Goal: Information Seeking & Learning: Learn about a topic

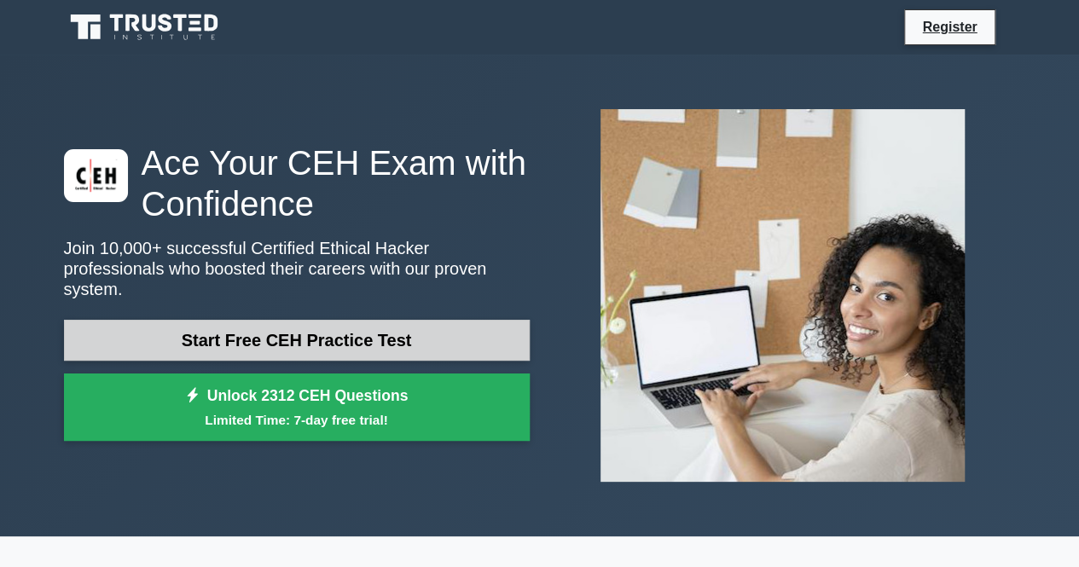
click at [468, 329] on link "Start Free CEH Practice Test" at bounding box center [297, 340] width 466 height 41
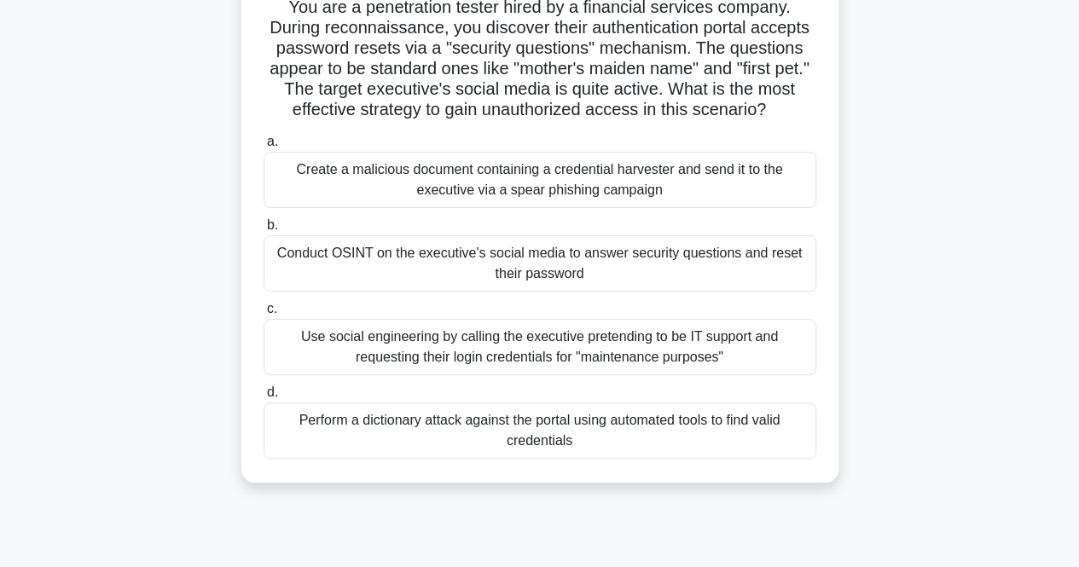
scroll to position [125, 0]
click at [612, 351] on div "Use social engineering by calling the executive pretending to be IT support and…" at bounding box center [540, 348] width 553 height 56
click at [264, 316] on input "c. Use social engineering by calling the executive pretending to be IT support …" at bounding box center [264, 310] width 0 height 11
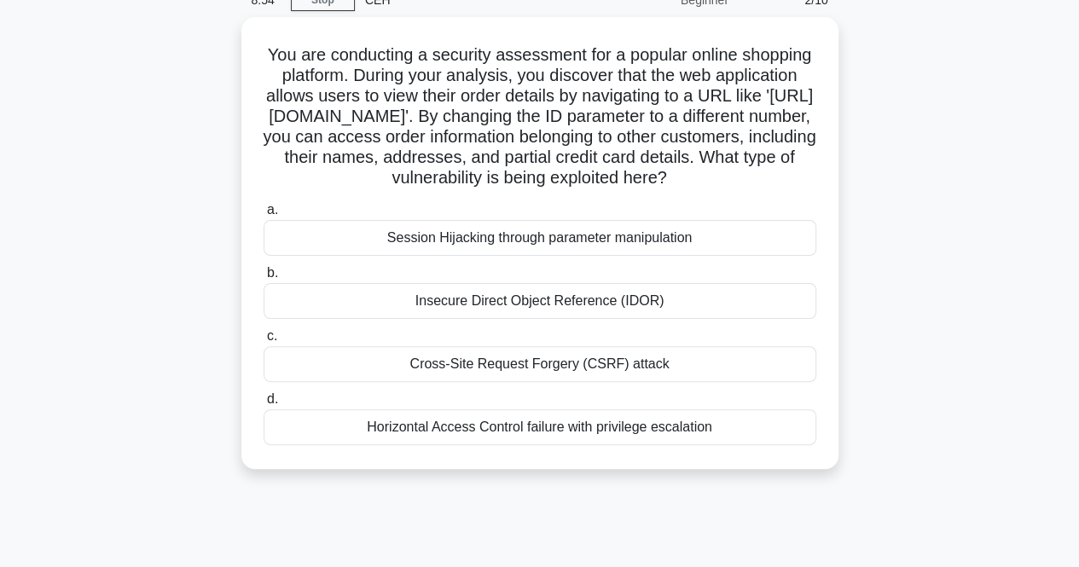
scroll to position [84, 0]
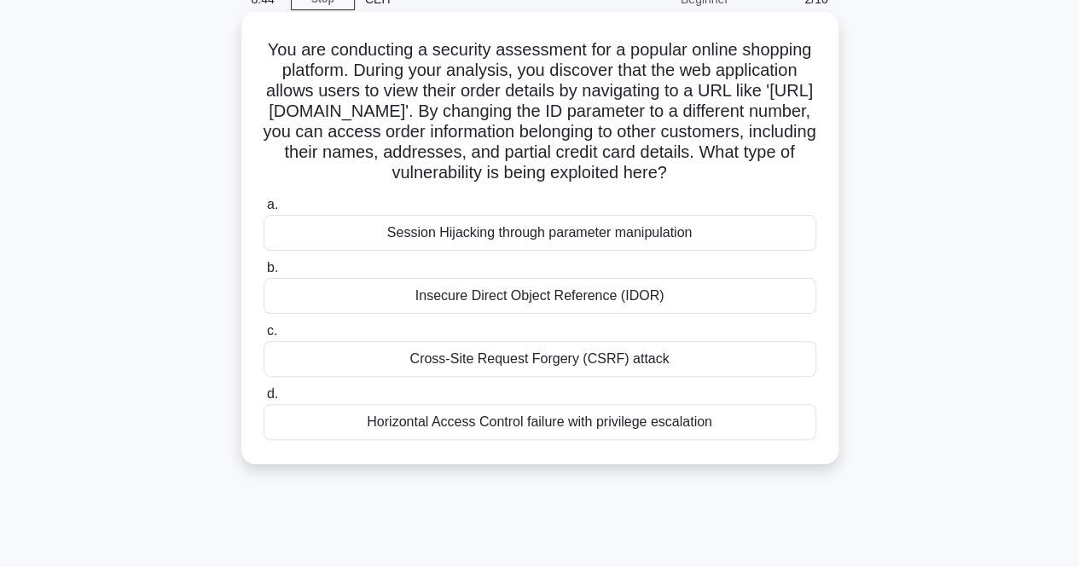
click at [616, 377] on div "Cross-Site Request Forgery (CSRF) attack" at bounding box center [540, 359] width 553 height 36
click at [264, 337] on input "c. Cross-Site Request Forgery (CSRF) attack" at bounding box center [264, 331] width 0 height 11
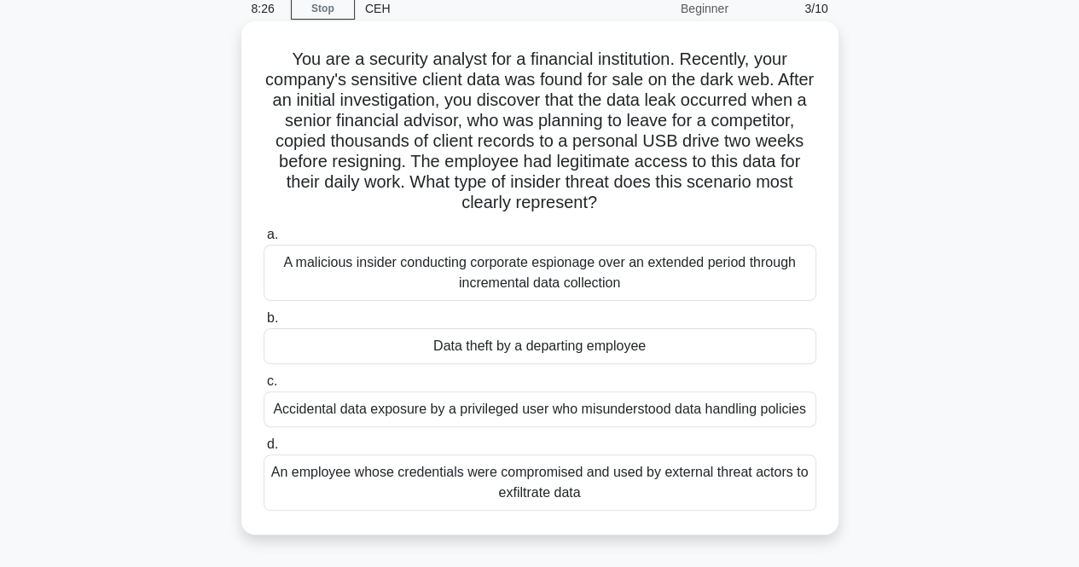
scroll to position [73, 0]
click at [643, 346] on div "Data theft by a departing employee" at bounding box center [540, 347] width 553 height 36
click at [264, 325] on input "b. Data theft by a departing employee" at bounding box center [264, 319] width 0 height 11
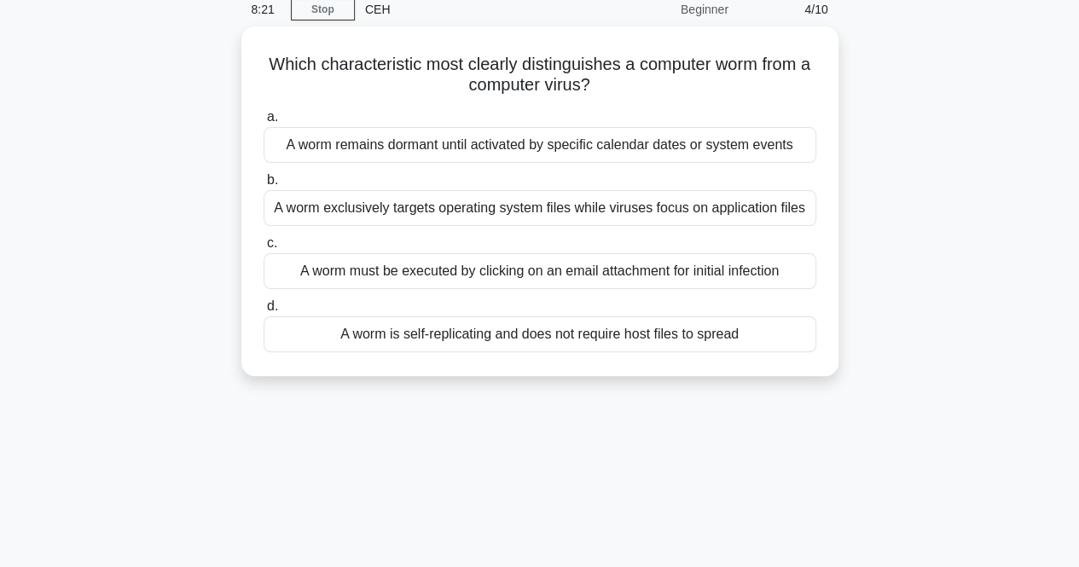
scroll to position [0, 0]
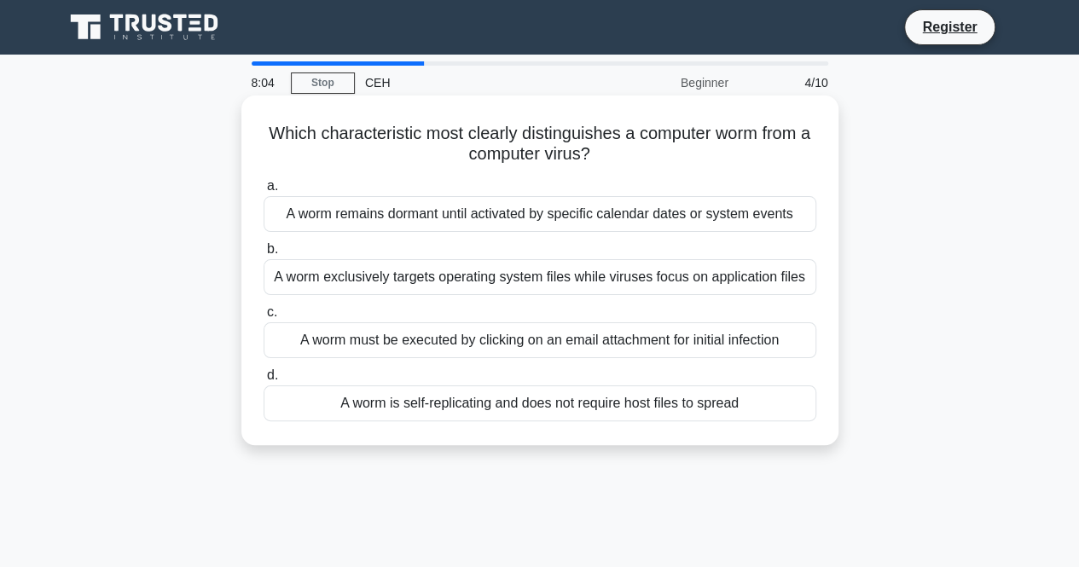
click at [624, 408] on div "A worm is self-replicating and does not require host files to spread" at bounding box center [540, 404] width 553 height 36
click at [264, 381] on input "d. A worm is self-replicating and does not require host files to spread" at bounding box center [264, 375] width 0 height 11
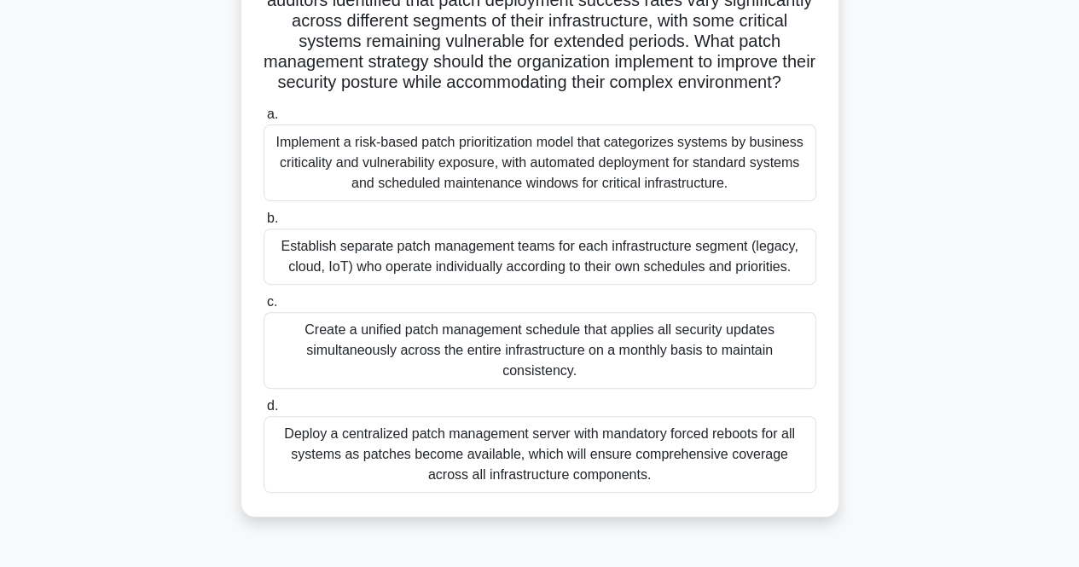
scroll to position [194, 0]
click at [674, 177] on div "Implement a risk-based patch prioritization model that categorizes systems by b…" at bounding box center [540, 163] width 553 height 77
click at [264, 121] on input "a. Implement a risk-based patch prioritization model that categorizes systems b…" at bounding box center [264, 115] width 0 height 11
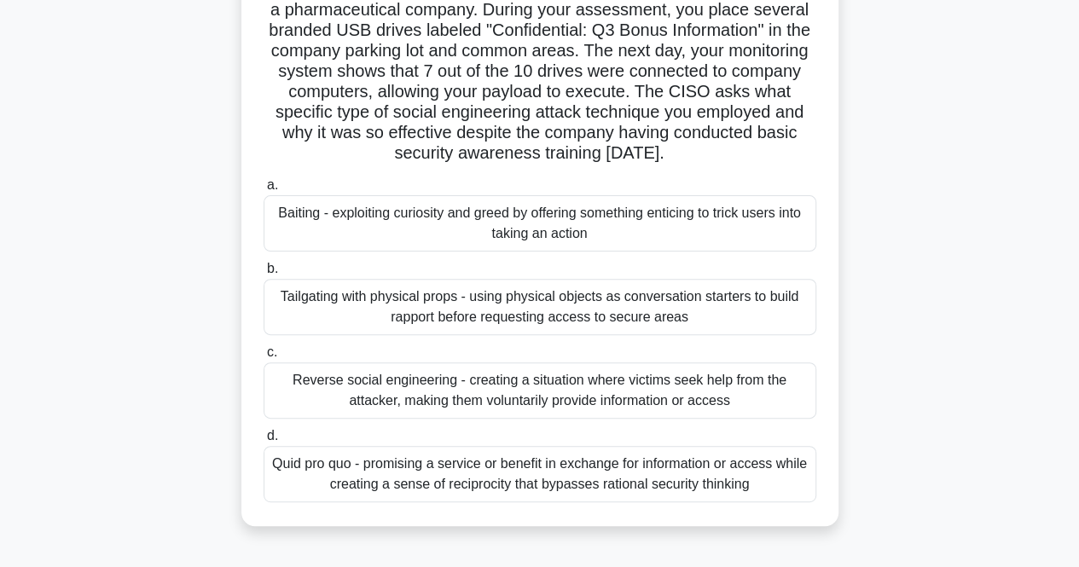
scroll to position [143, 0]
click at [628, 233] on div "Baiting - exploiting curiosity and greed by offering something enticing to tric…" at bounding box center [540, 224] width 553 height 56
click at [264, 192] on input "a. Baiting - exploiting curiosity and greed by offering something enticing to t…" at bounding box center [264, 186] width 0 height 11
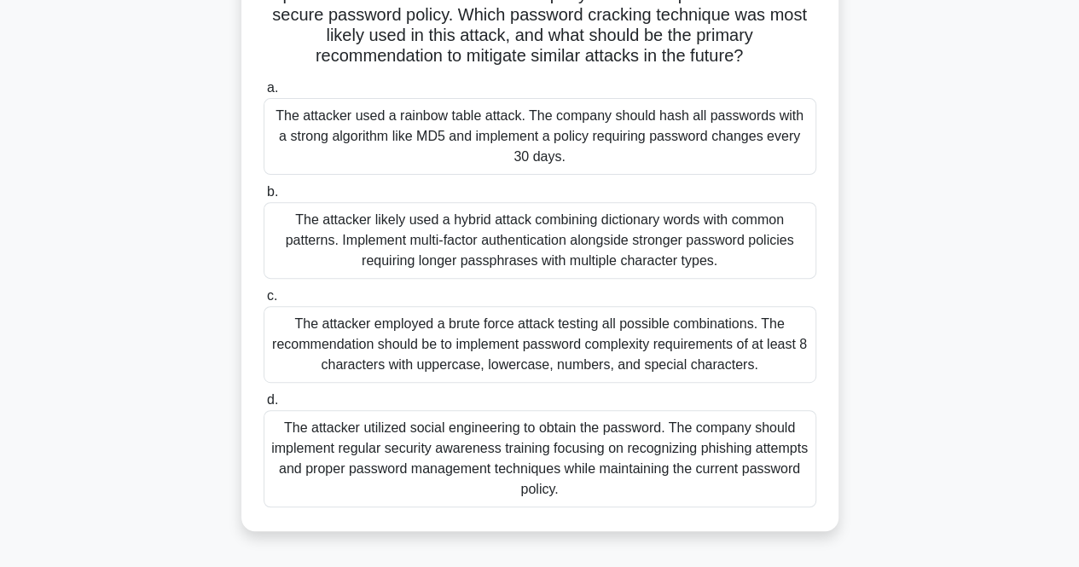
scroll to position [230, 0]
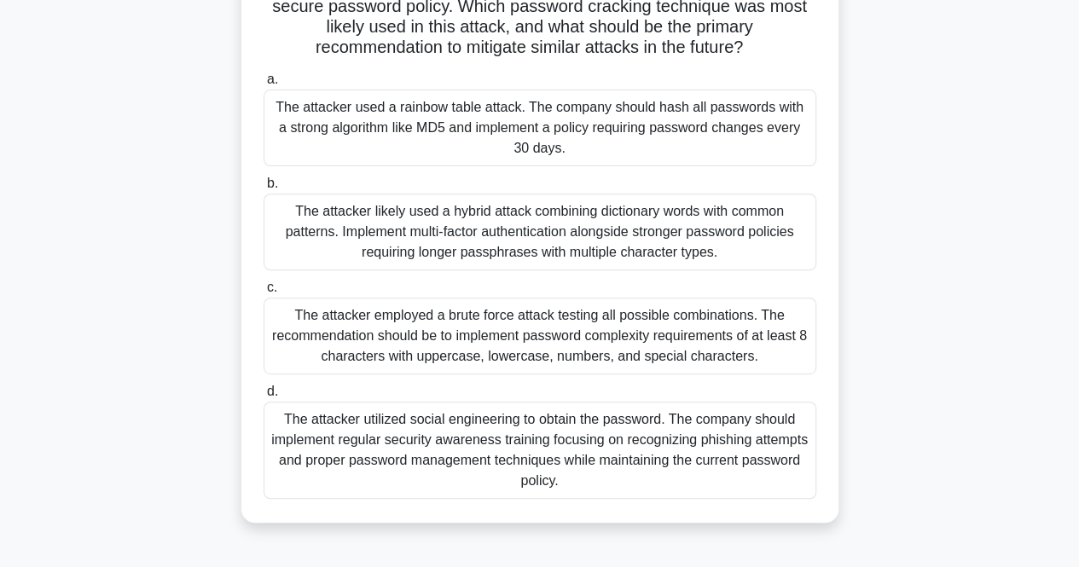
click at [649, 317] on div "The attacker employed a brute force attack testing all possible combinations. T…" at bounding box center [540, 336] width 553 height 77
click at [264, 294] on input "c. The attacker employed a brute force attack testing all possible combinations…" at bounding box center [264, 287] width 0 height 11
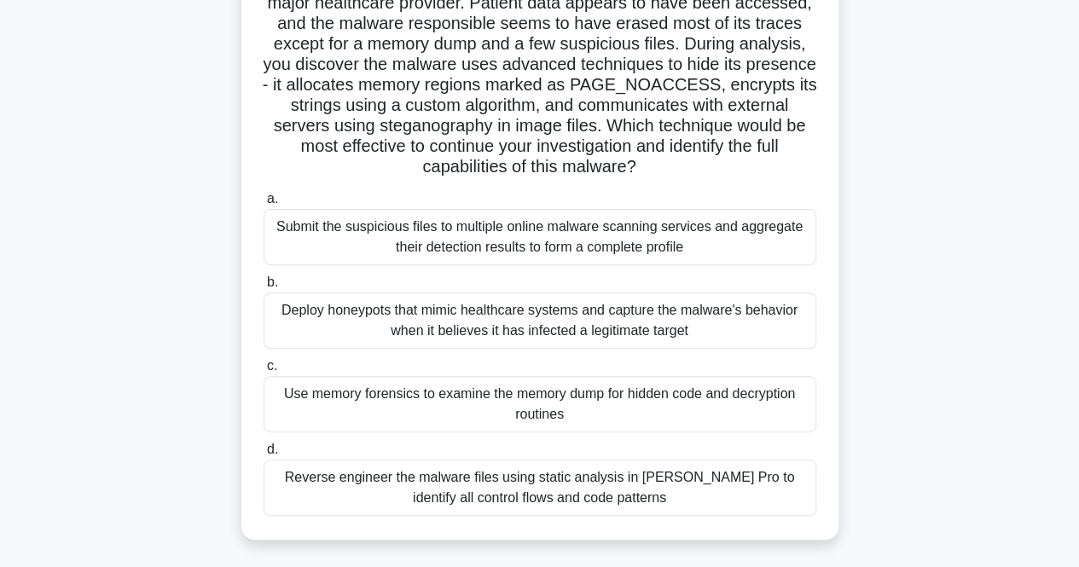
scroll to position [150, 0]
click at [471, 497] on div "Reverse engineer the malware files using static analysis in IDA Pro to identify…" at bounding box center [540, 489] width 553 height 56
click at [264, 457] on input "d. Reverse engineer the malware files using static analysis in IDA Pro to ident…" at bounding box center [264, 450] width 0 height 11
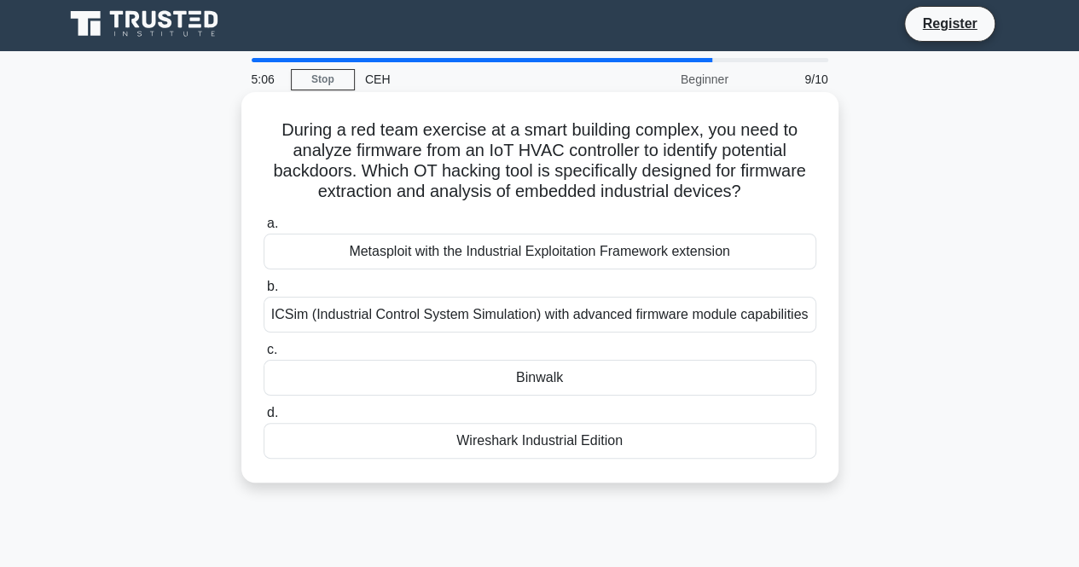
scroll to position [0, 0]
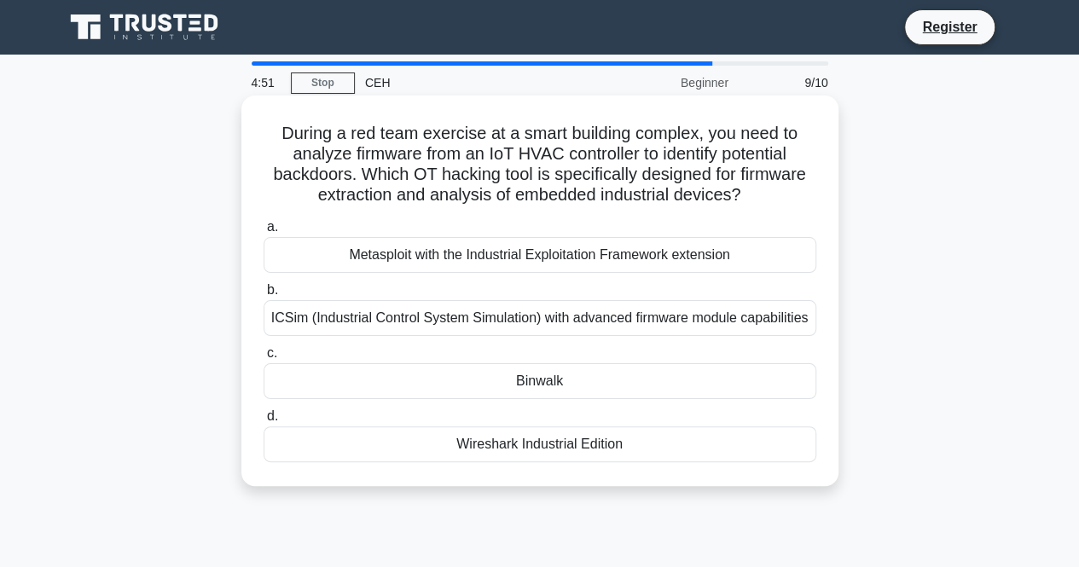
click at [461, 449] on div "Wireshark Industrial Edition" at bounding box center [540, 445] width 553 height 36
click at [264, 422] on input "d. Wireshark Industrial Edition" at bounding box center [264, 416] width 0 height 11
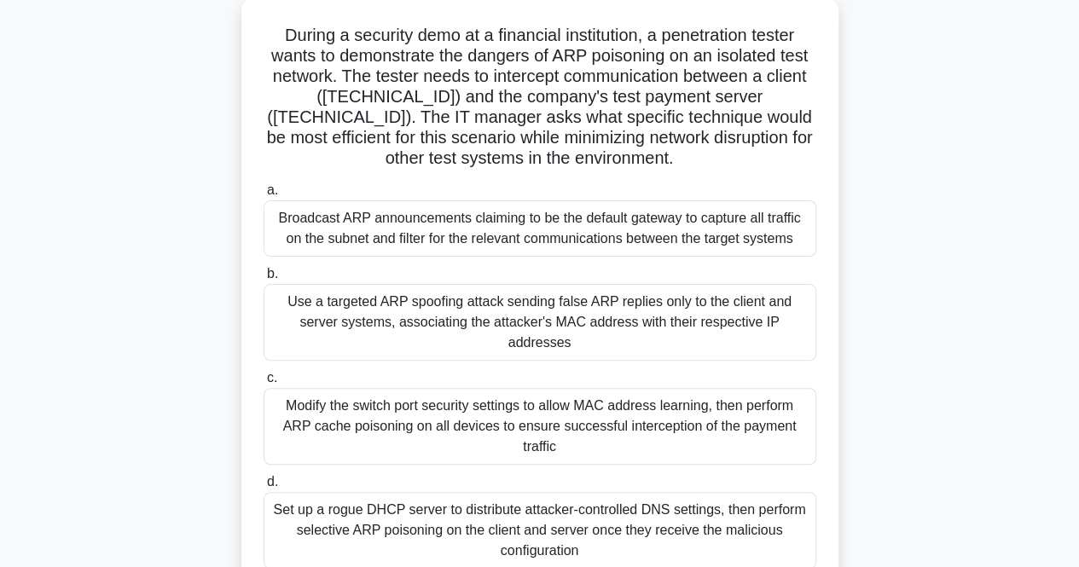
scroll to position [101, 0]
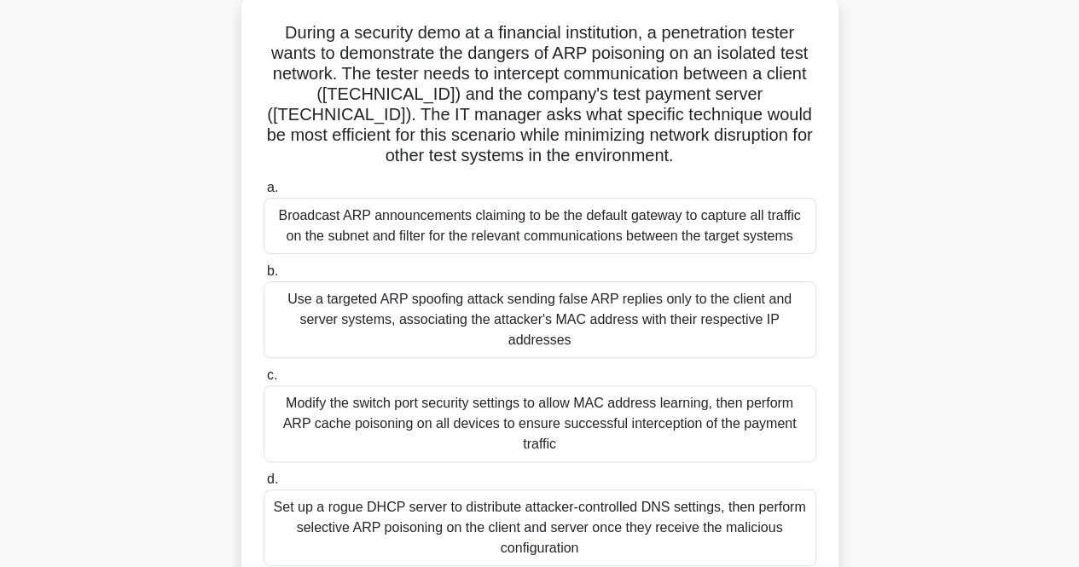
click at [672, 248] on div "Broadcast ARP announcements claiming to be the default gateway to capture all t…" at bounding box center [540, 226] width 553 height 56
click at [264, 194] on input "a. Broadcast ARP announcements claiming to be the default gateway to capture al…" at bounding box center [264, 188] width 0 height 11
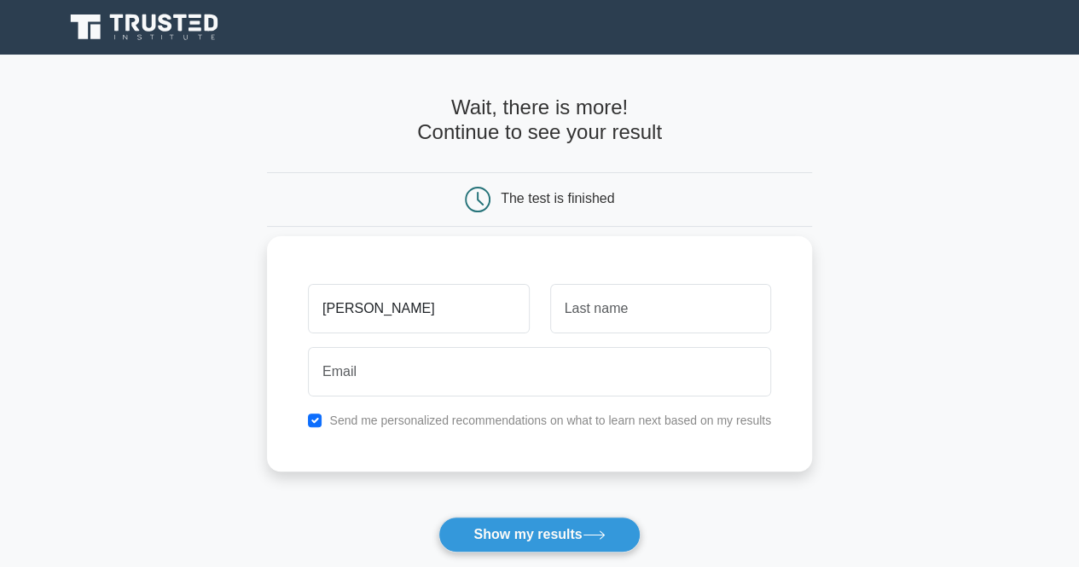
type input "[PERSON_NAME]"
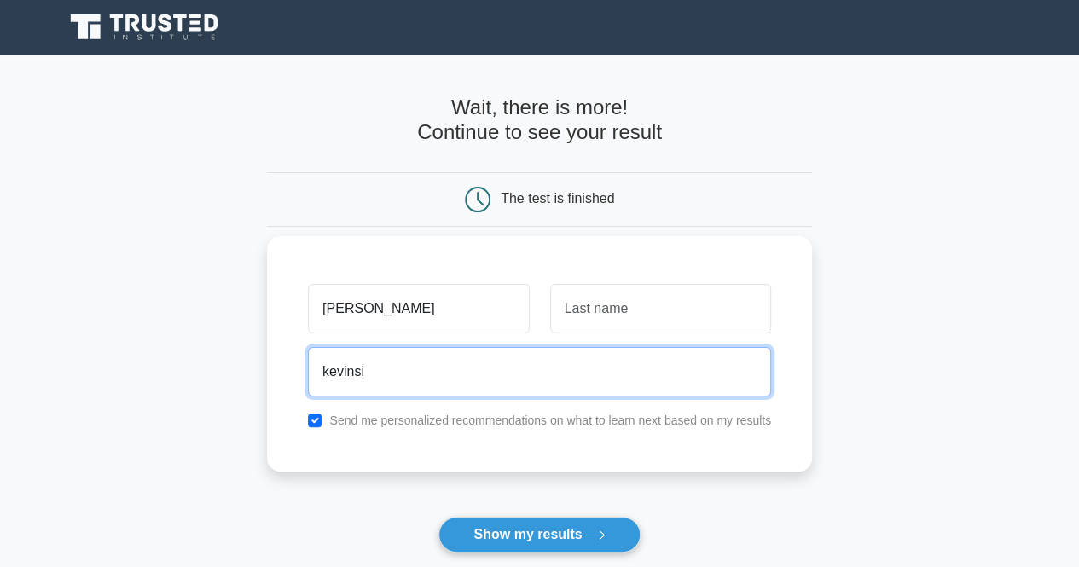
type input "[EMAIL_ADDRESS][DOMAIN_NAME]"
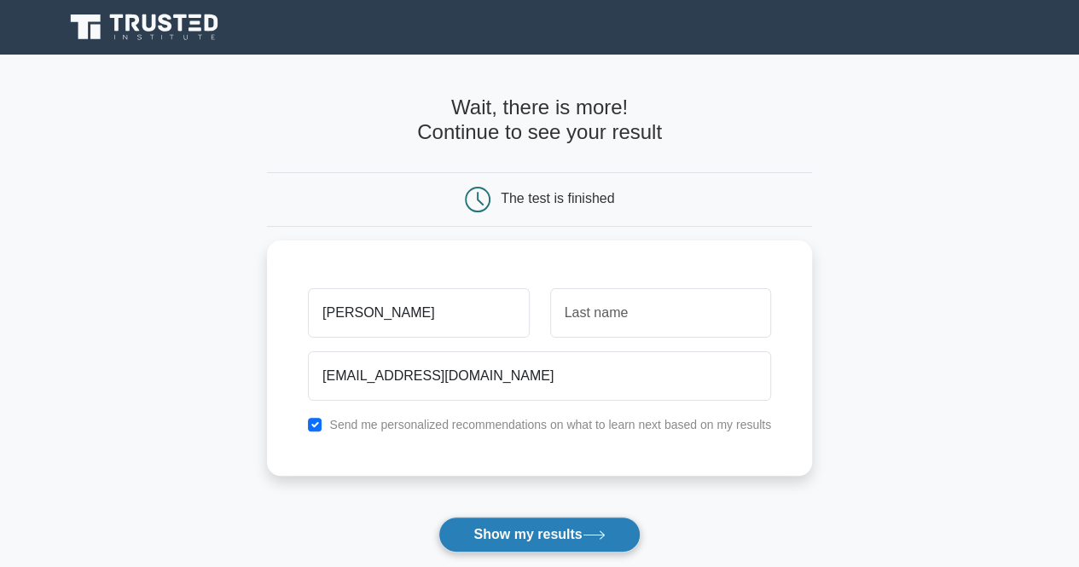
click at [532, 529] on button "Show my results" at bounding box center [539, 535] width 201 height 36
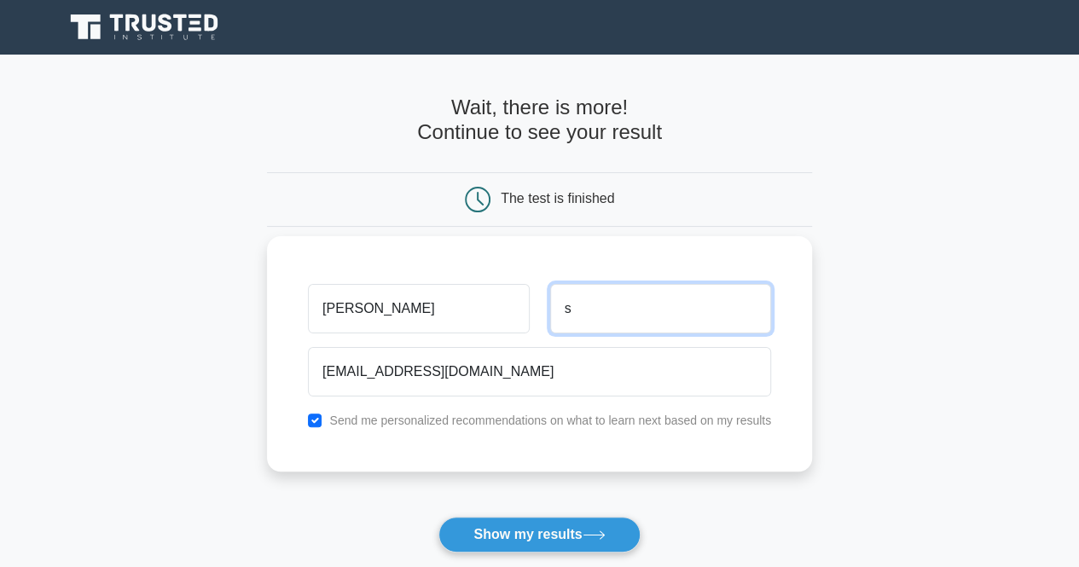
click at [621, 305] on input "s" at bounding box center [660, 308] width 221 height 49
type input "siew"
click at [439, 517] on button "Show my results" at bounding box center [539, 535] width 201 height 36
